Goal: Register for event/course

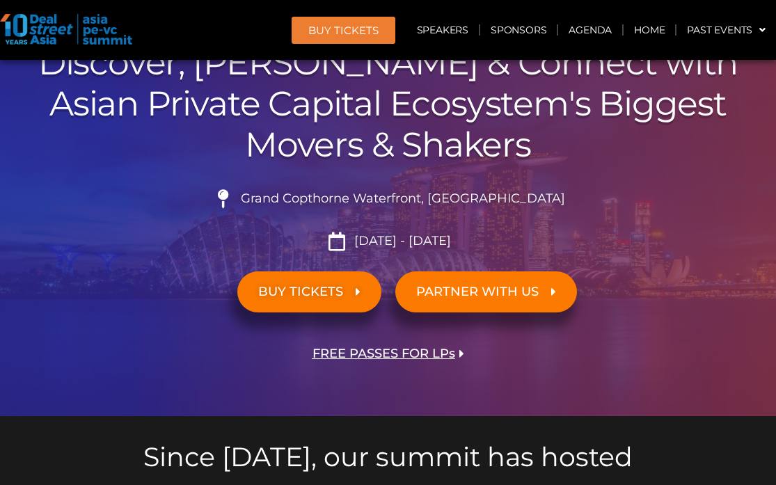
scroll to position [44, 0]
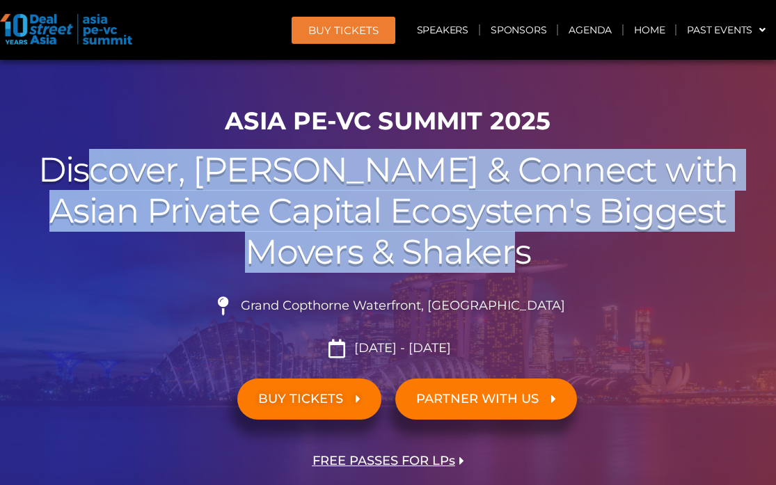
drag, startPoint x: 180, startPoint y: 182, endPoint x: 521, endPoint y: 260, distance: 350.4
click at [521, 260] on h2 "Discover, Learn & Connect with Asian Private Capital Ecosystem's Biggest Movers…" at bounding box center [388, 211] width 762 height 123
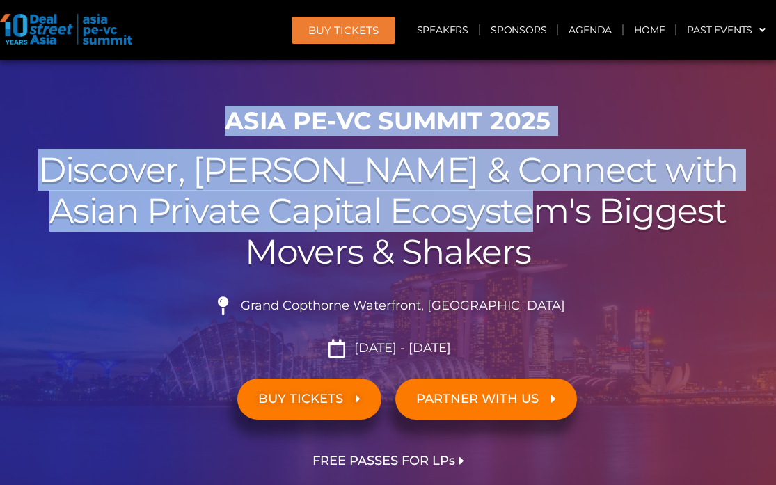
drag, startPoint x: 203, startPoint y: 127, endPoint x: 519, endPoint y: 243, distance: 335.9
click at [524, 204] on div "ASIA PE-VC Summit 2025 Discover, Learn & Connect with Asian Private Capital Eco…" at bounding box center [388, 312] width 776 height 424
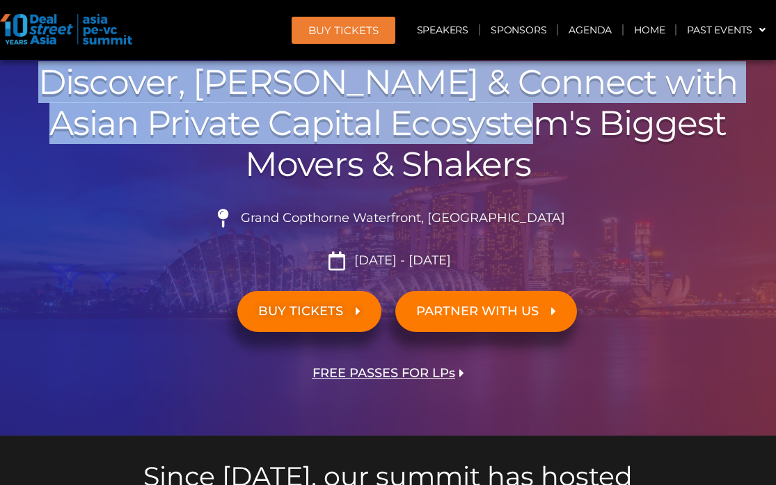
scroll to position [164, 0]
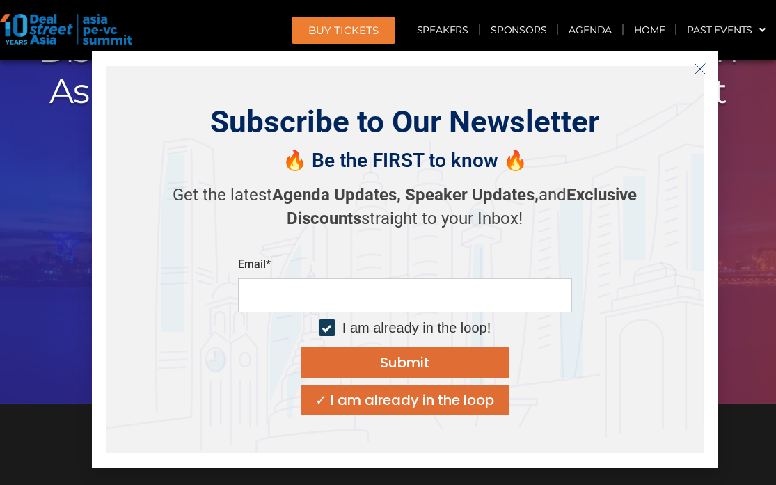
click at [428, 303] on input "email" at bounding box center [405, 295] width 334 height 34
type input "**********"
click at [416, 329] on div "I am already in the loop!" at bounding box center [416, 328] width 148 height 17
click at [447, 357] on button "Submit" at bounding box center [405, 362] width 209 height 31
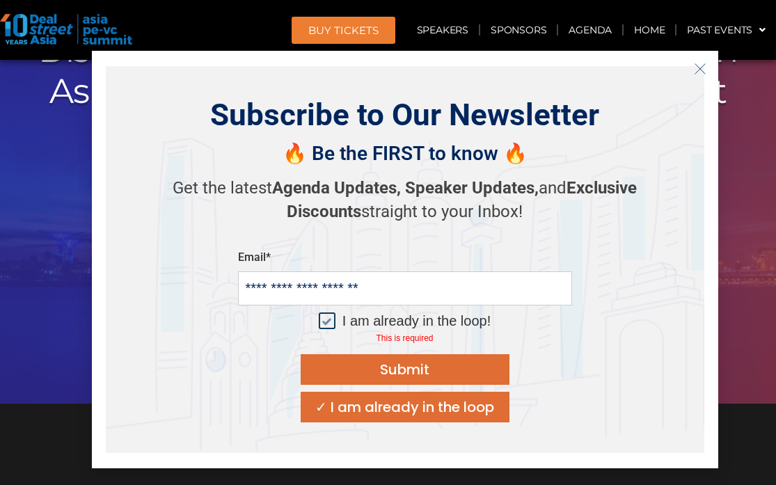
click at [370, 325] on div "I am already in the loop!" at bounding box center [416, 321] width 148 height 17
click at [381, 377] on div "Submit" at bounding box center [404, 370] width 49 height 14
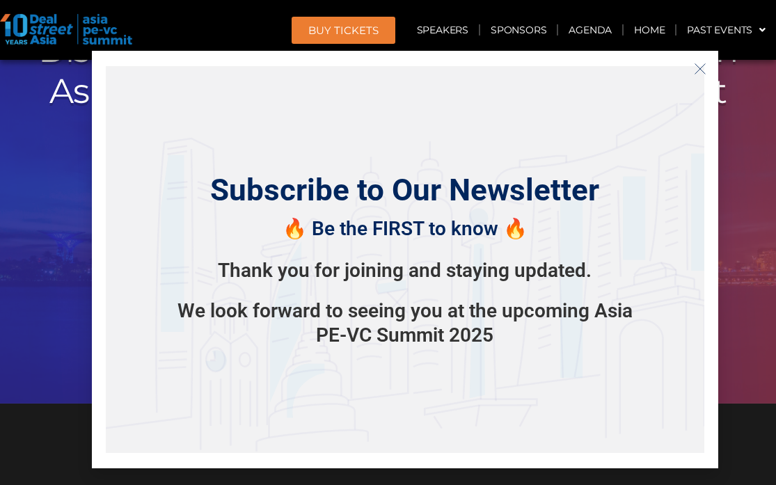
click at [33, 226] on li "[DATE] - [DATE]" at bounding box center [388, 228] width 762 height 19
click at [706, 73] on icon "Close" at bounding box center [700, 69] width 13 height 13
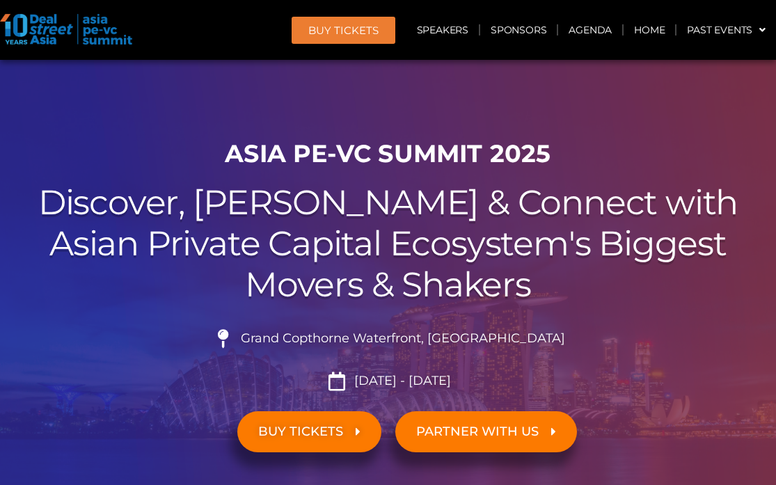
scroll to position [0, 0]
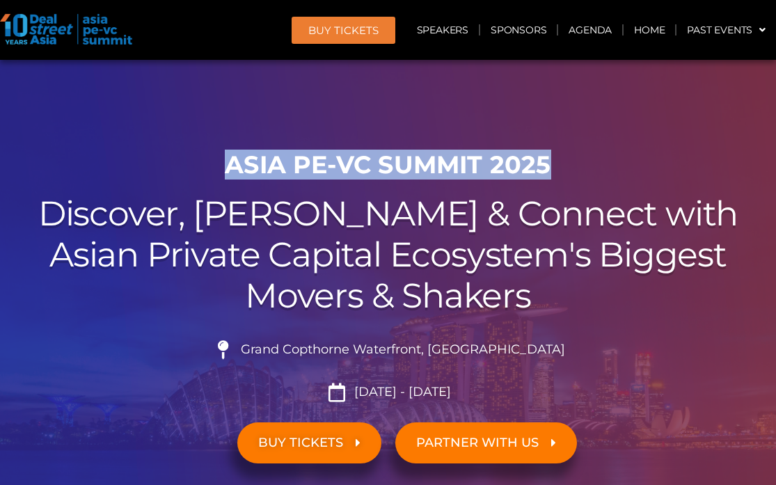
drag, startPoint x: 232, startPoint y: 156, endPoint x: 556, endPoint y: 175, distance: 325.0
click at [556, 175] on h1 "ASIA PE-VC Summit 2025" at bounding box center [388, 164] width 762 height 29
copy h1 "ASIA PE-VC Summit 2025"
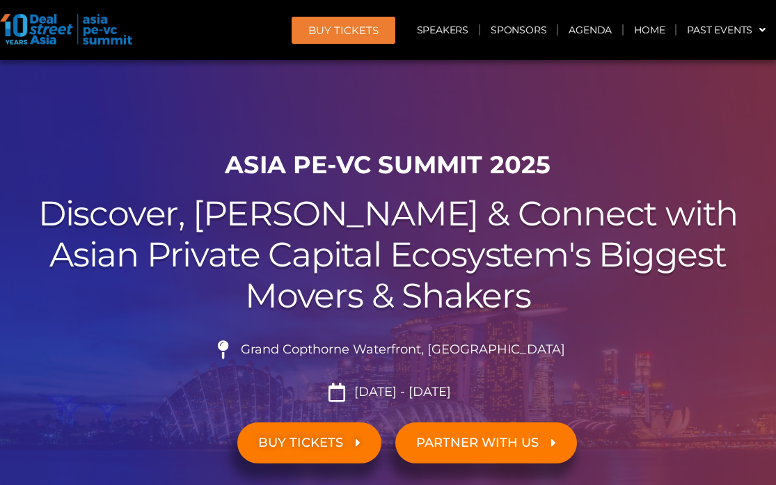
click at [213, 191] on div "ASIA PE-VC Summit 2025 Discover, Learn & Connect with Asian Private Capital Eco…" at bounding box center [388, 355] width 776 height 424
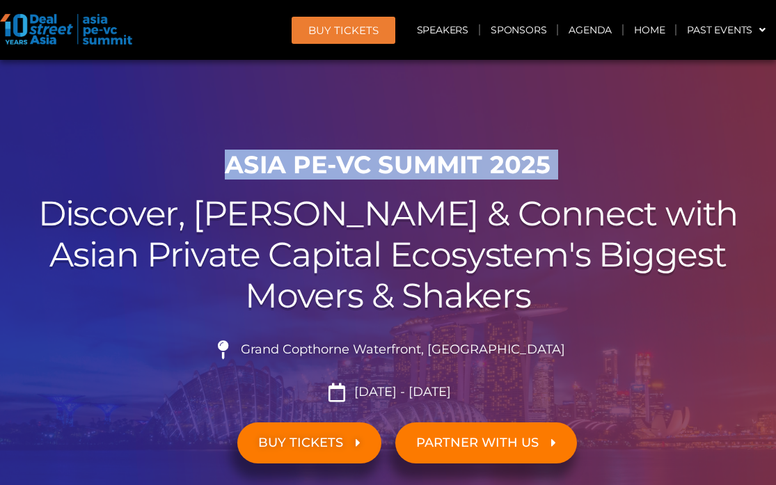
drag, startPoint x: 221, startPoint y: 172, endPoint x: 584, endPoint y: 173, distance: 363.4
click at [615, 187] on div "ASIA PE-VC Summit 2025 Discover, Learn & Connect with Asian Private Capital Eco…" at bounding box center [388, 355] width 776 height 424
copy div "ASIA PE-VC Summit 2025"
